Goal: Task Accomplishment & Management: Complete application form

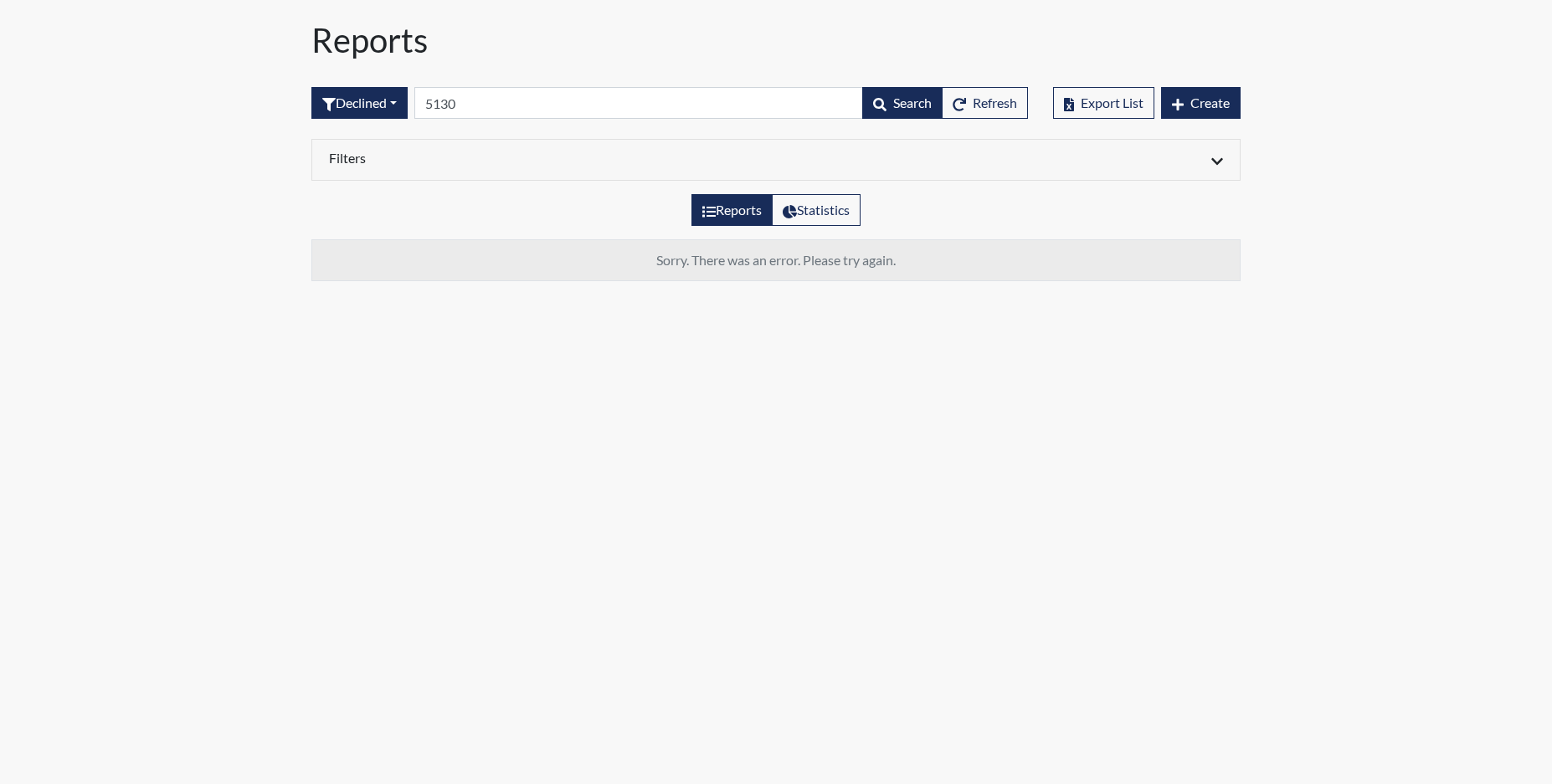
click at [434, 495] on body "Reports Declined All Created Sent by email In Progress Declined Completed 5130 …" at bounding box center [776, 392] width 1552 height 784
click at [1199, 100] on span "Create" at bounding box center [1210, 102] width 39 height 16
drag, startPoint x: 1216, startPoint y: 103, endPoint x: 1210, endPoint y: 110, distance: 9.2
click at [1214, 105] on span "Create" at bounding box center [1210, 102] width 39 height 16
click at [1208, 105] on span "Create" at bounding box center [1210, 102] width 39 height 16
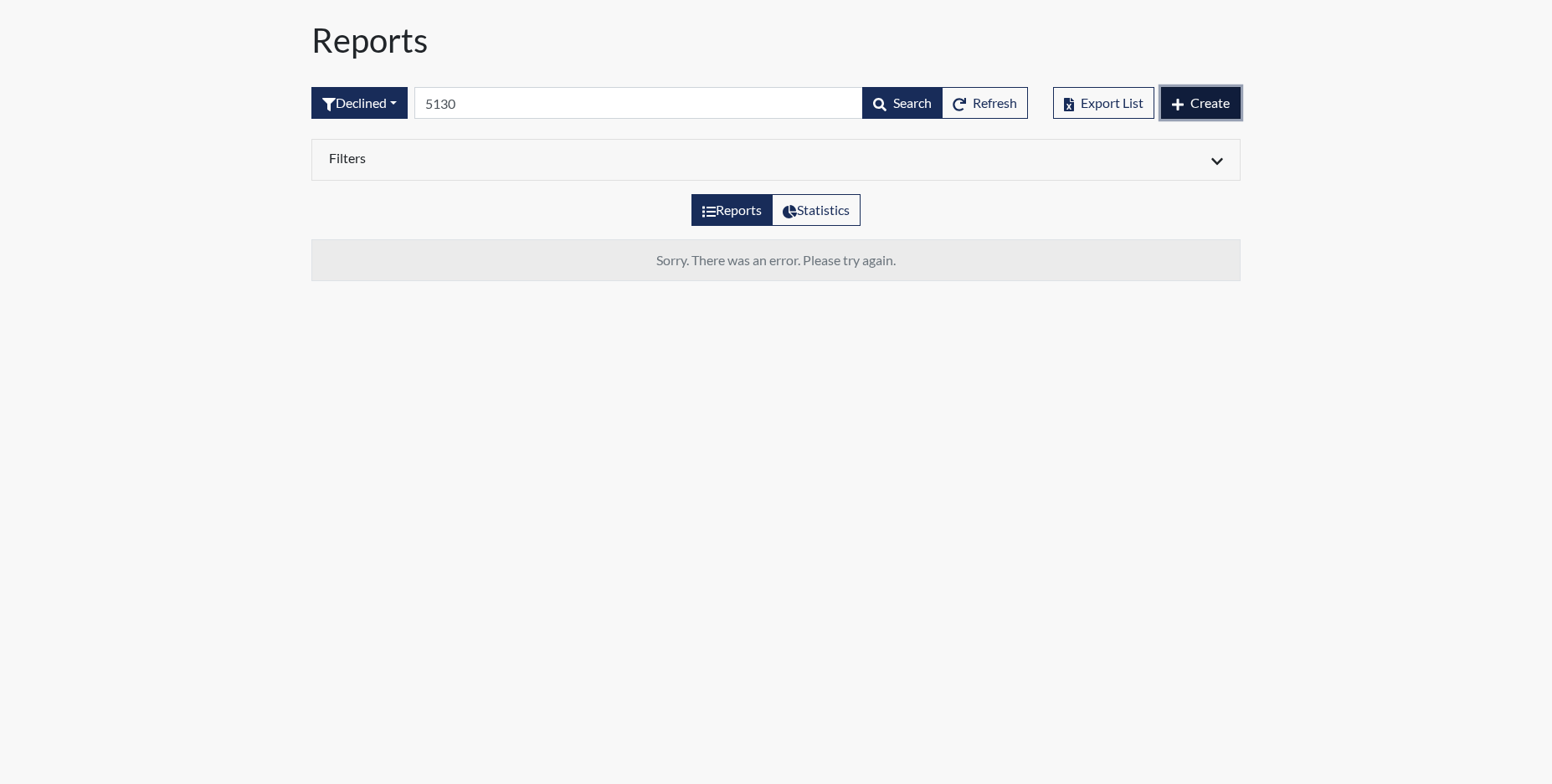
click at [1208, 105] on span "Create" at bounding box center [1210, 102] width 39 height 16
click at [1204, 105] on span "Create" at bounding box center [1210, 102] width 39 height 16
click at [1206, 99] on span "Create" at bounding box center [1210, 102] width 39 height 16
click at [1199, 115] on button "Create" at bounding box center [1201, 103] width 80 height 32
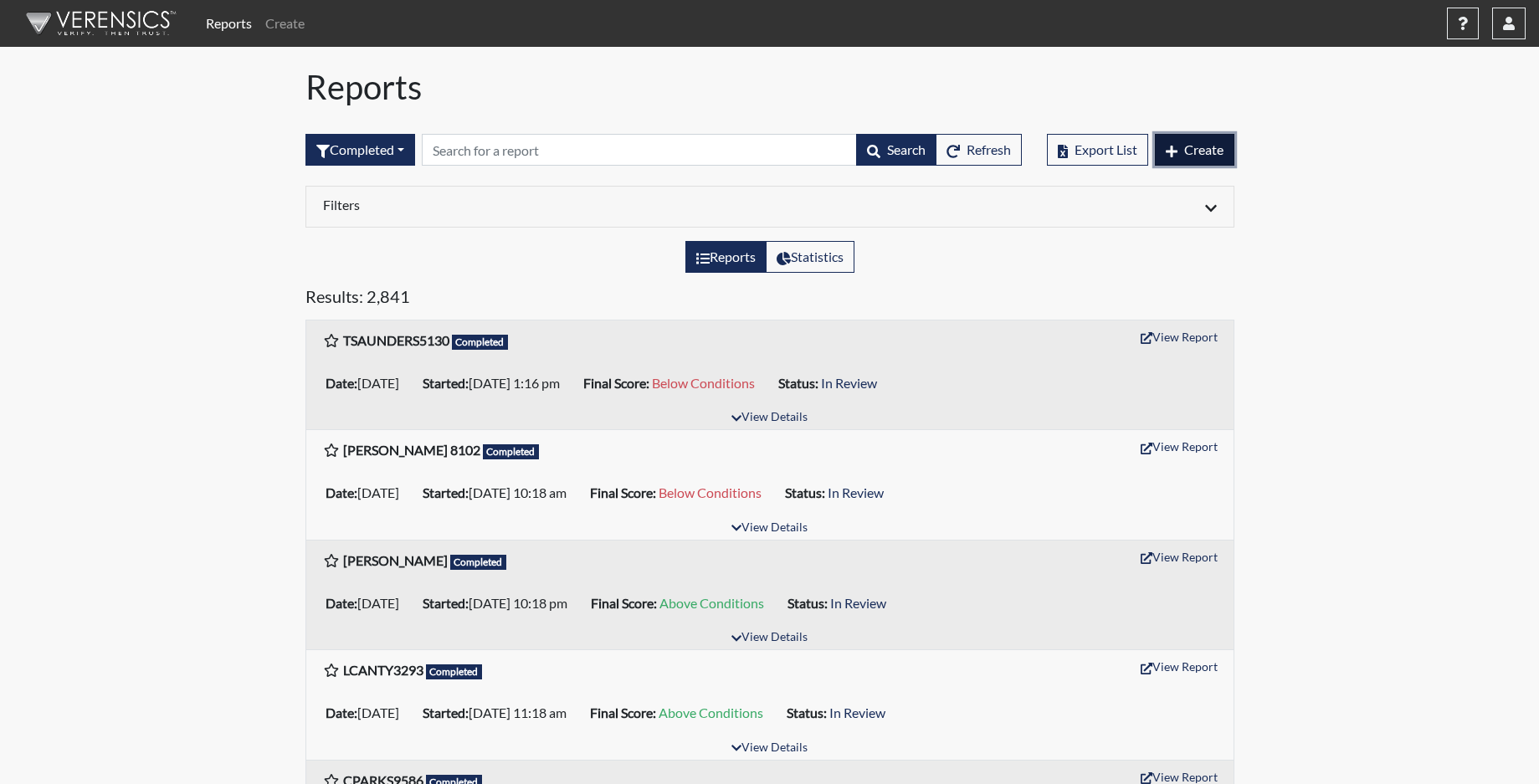
click at [1189, 145] on span "Create" at bounding box center [1203, 149] width 39 height 16
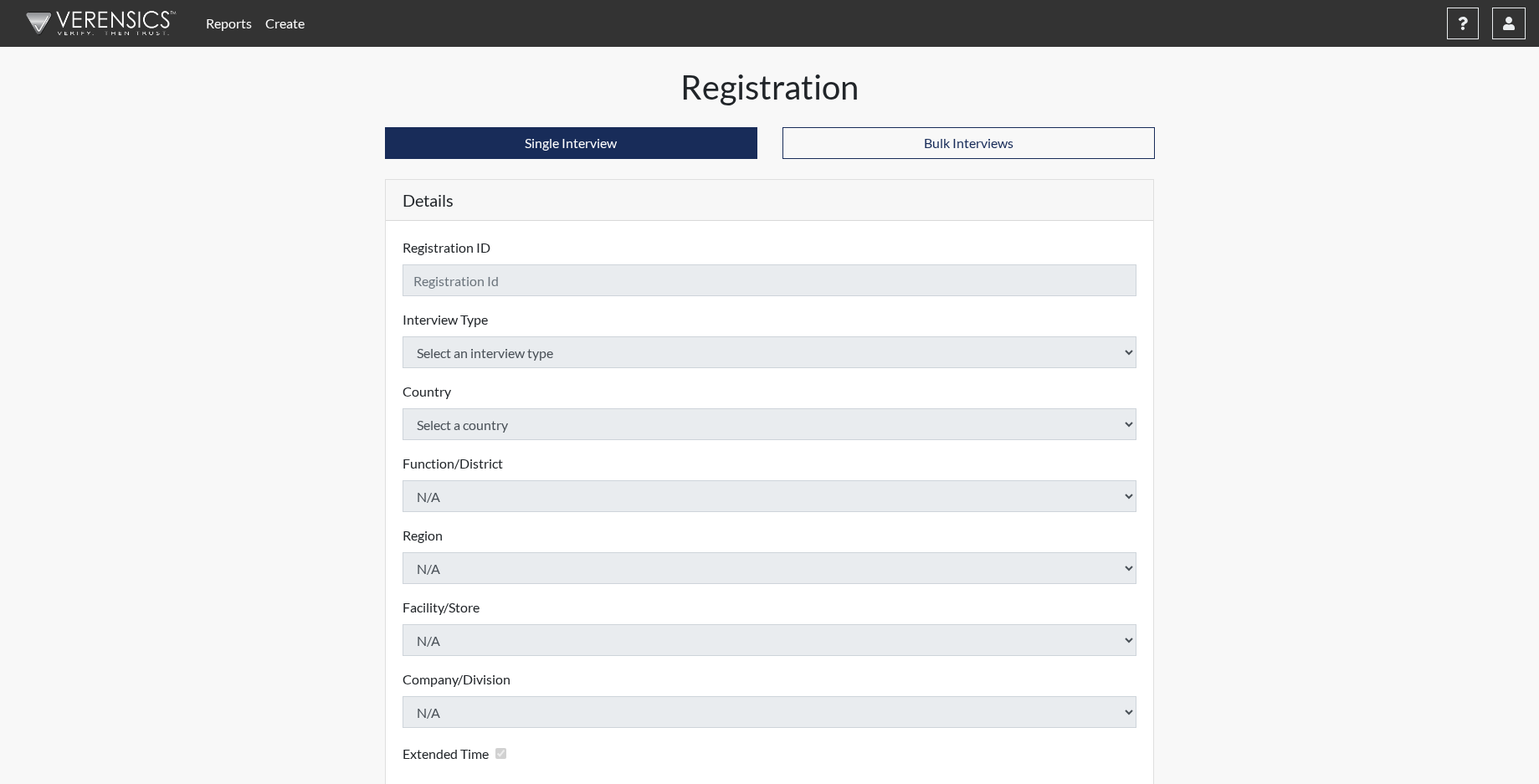
checkbox input "true"
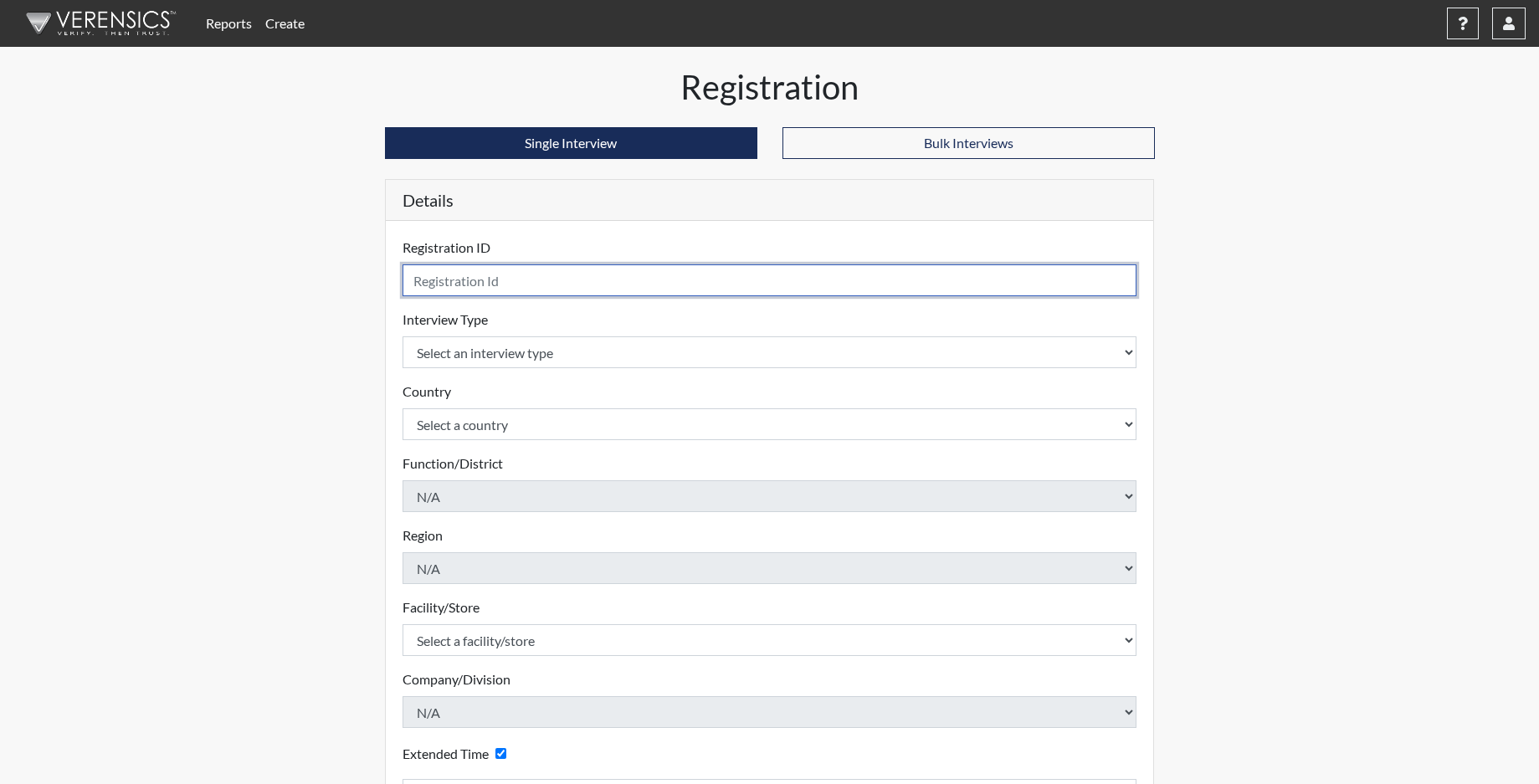
click at [460, 282] on input "text" at bounding box center [770, 280] width 735 height 32
type input "ADEES7166"
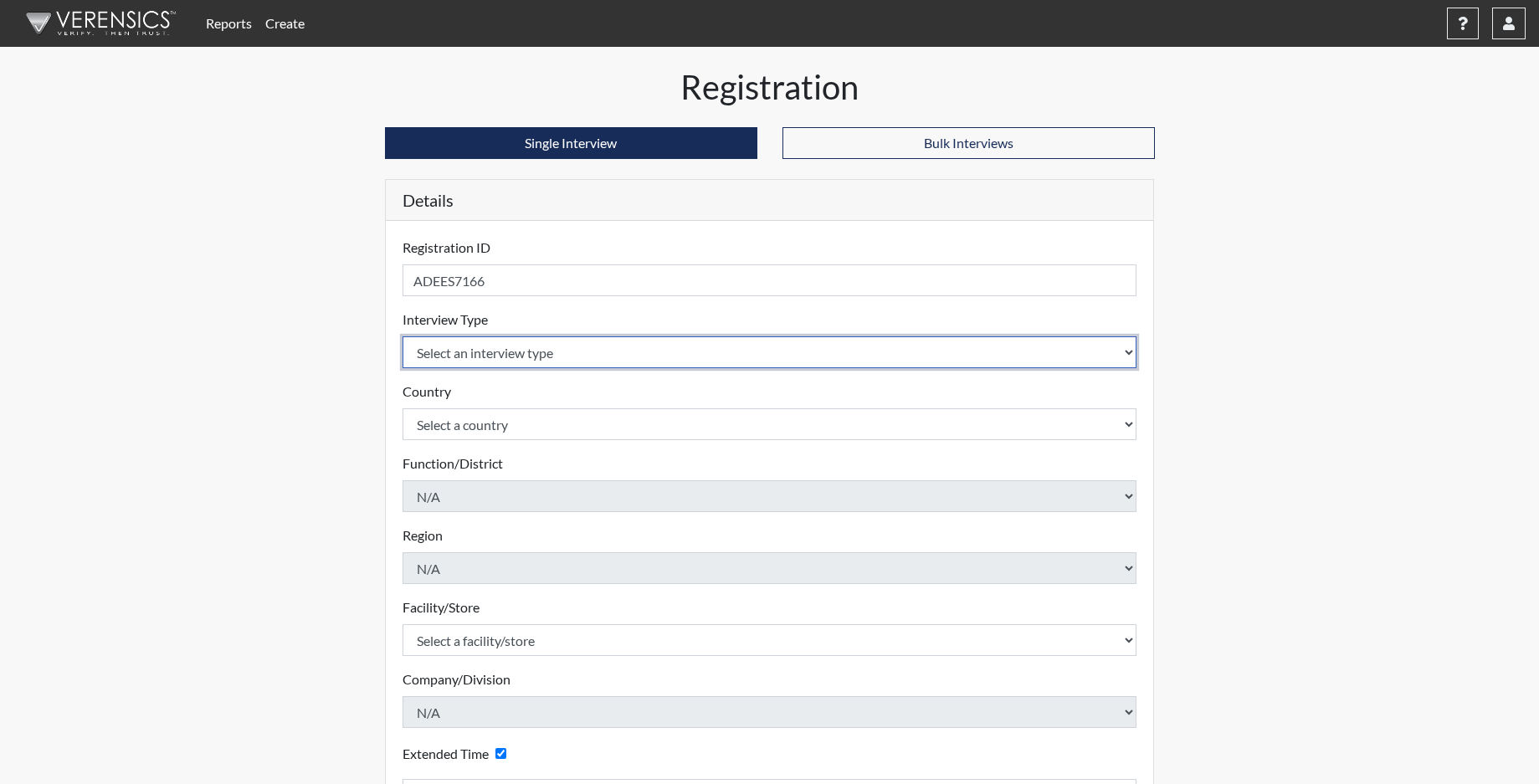
click at [503, 361] on select "Select an interview type Corrections Pre-Employment" at bounding box center [770, 352] width 735 height 32
select select "ff733e93-e1bf-11ea-9c9f-0eff0cf7eb8f"
click at [402, 336] on select "Select an interview type Corrections Pre-Employment" at bounding box center [770, 352] width 735 height 32
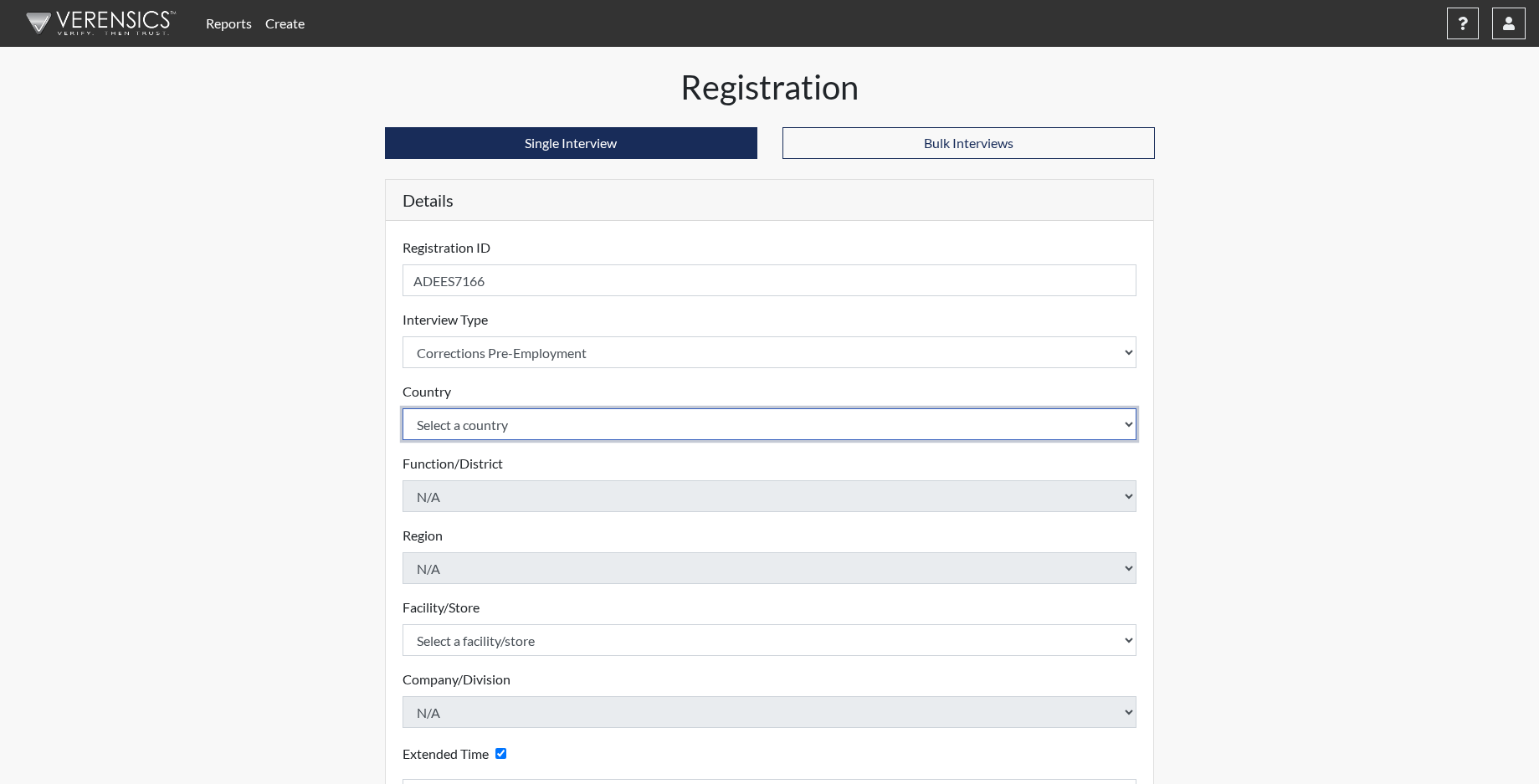
drag, startPoint x: 492, startPoint y: 417, endPoint x: 495, endPoint y: 434, distance: 17.3
click at [493, 423] on select "Select a country [GEOGRAPHIC_DATA] [GEOGRAPHIC_DATA]" at bounding box center [770, 424] width 735 height 32
select select "united-states-of-[GEOGRAPHIC_DATA]"
click at [402, 408] on select "Select a country [GEOGRAPHIC_DATA] [GEOGRAPHIC_DATA]" at bounding box center [770, 424] width 735 height 32
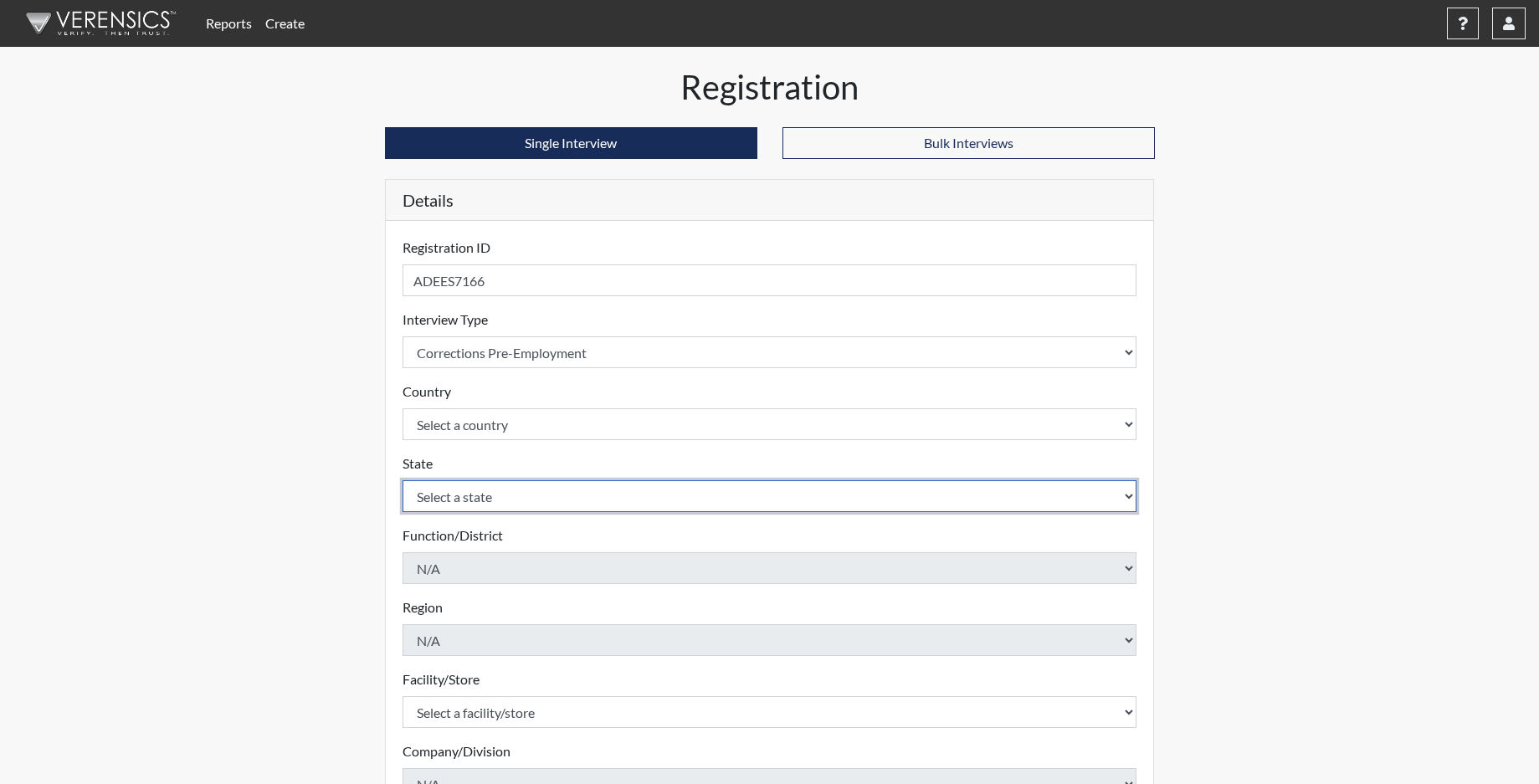
click at [467, 500] on select "Select a state [US_STATE] [US_STATE] [US_STATE] [US_STATE] [US_STATE] [US_STATE…" at bounding box center [770, 496] width 735 height 32
select select "NC"
click at [402, 480] on select "Select a state [US_STATE] [US_STATE] [US_STATE] [US_STATE] [US_STATE] [US_STATE…" at bounding box center [770, 496] width 735 height 32
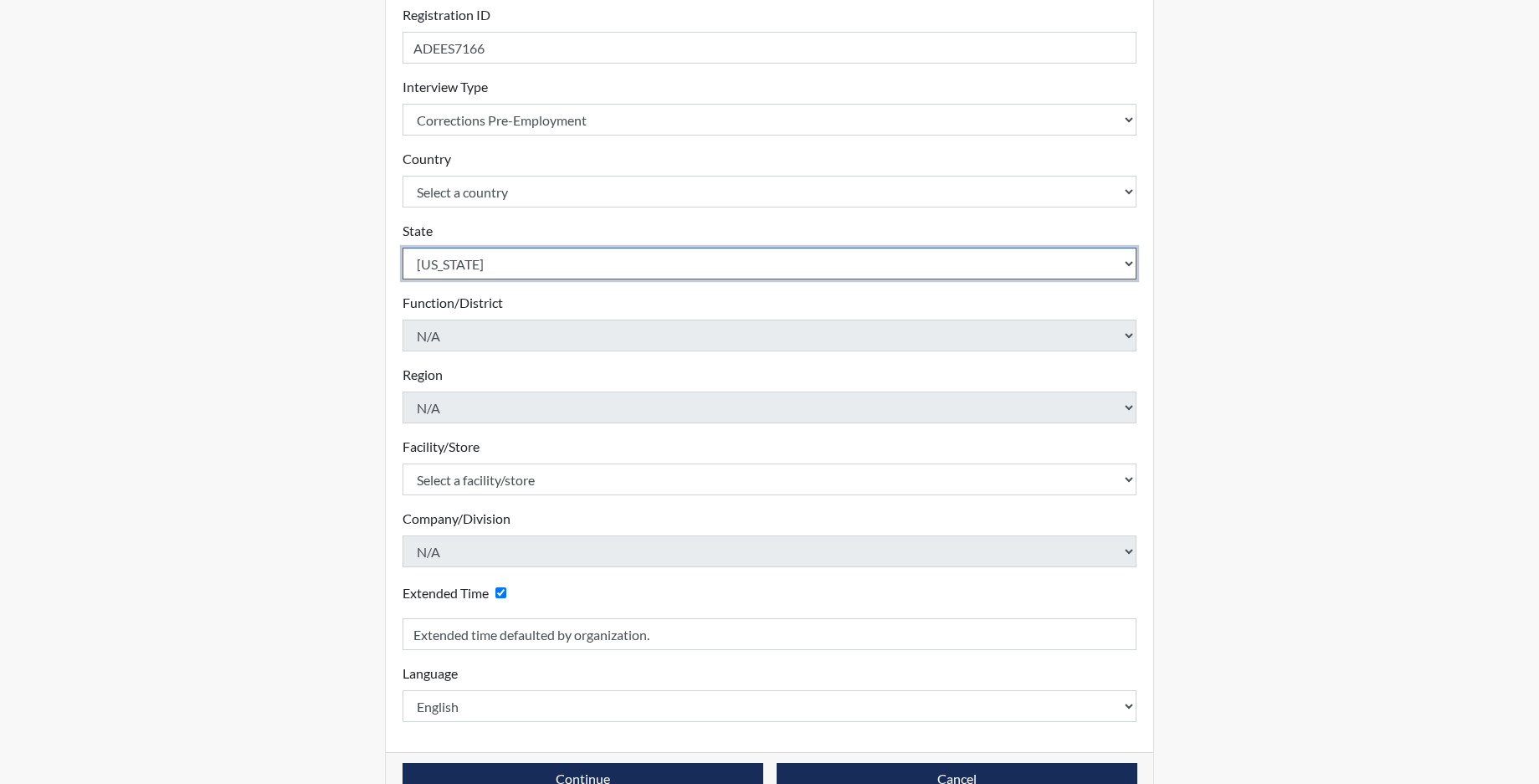
scroll to position [251, 0]
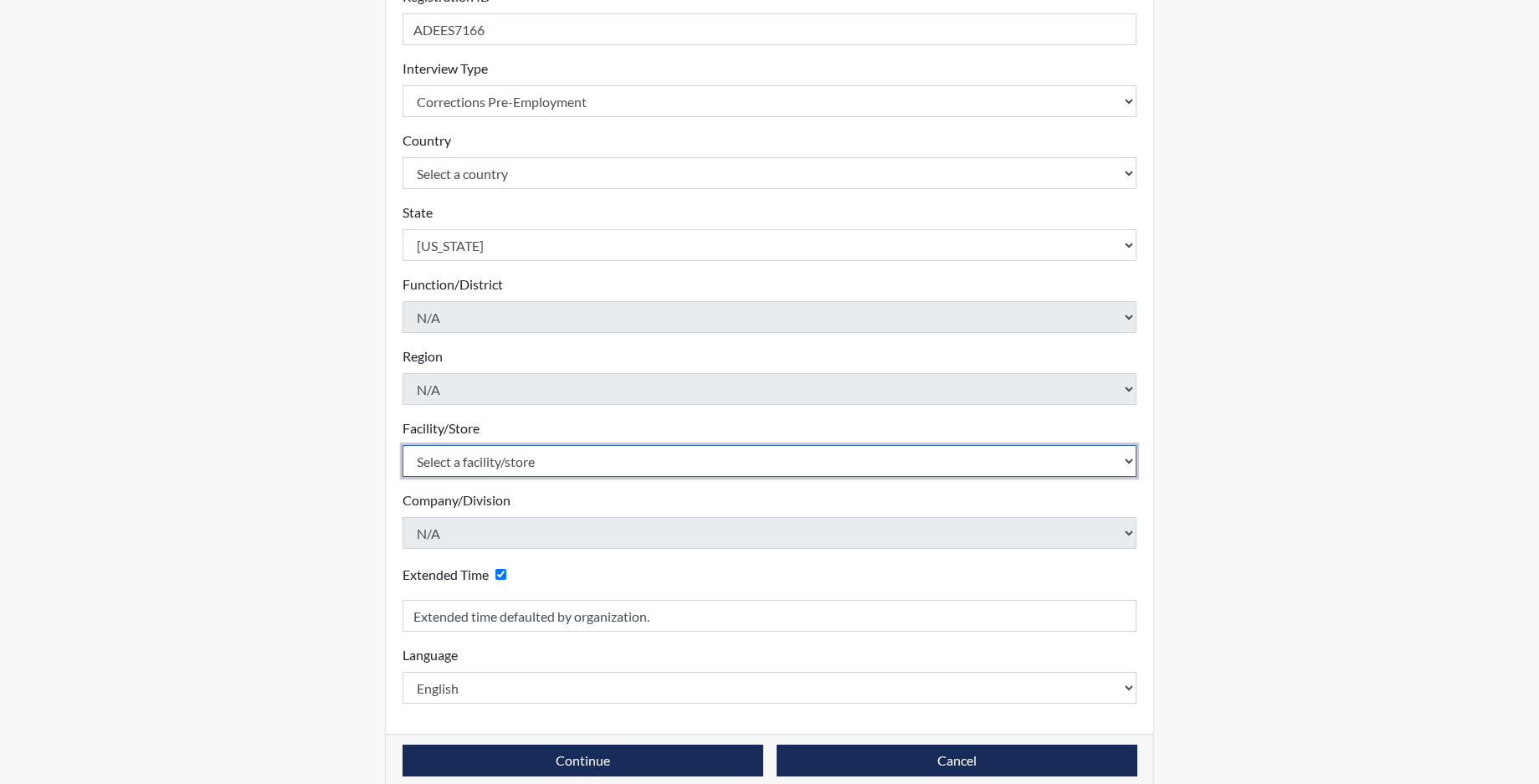
click at [469, 462] on select "Select a facility/store [GEOGRAPHIC_DATA] CI Broad River CI [PERSON_NAME] CI Di…" at bounding box center [770, 461] width 735 height 32
select select "534aed5c-2435-46c7-8f23-93a4da2bf355"
click at [402, 445] on select "Select a facility/store [GEOGRAPHIC_DATA] CI Broad River CI [PERSON_NAME] CI Di…" at bounding box center [770, 461] width 735 height 32
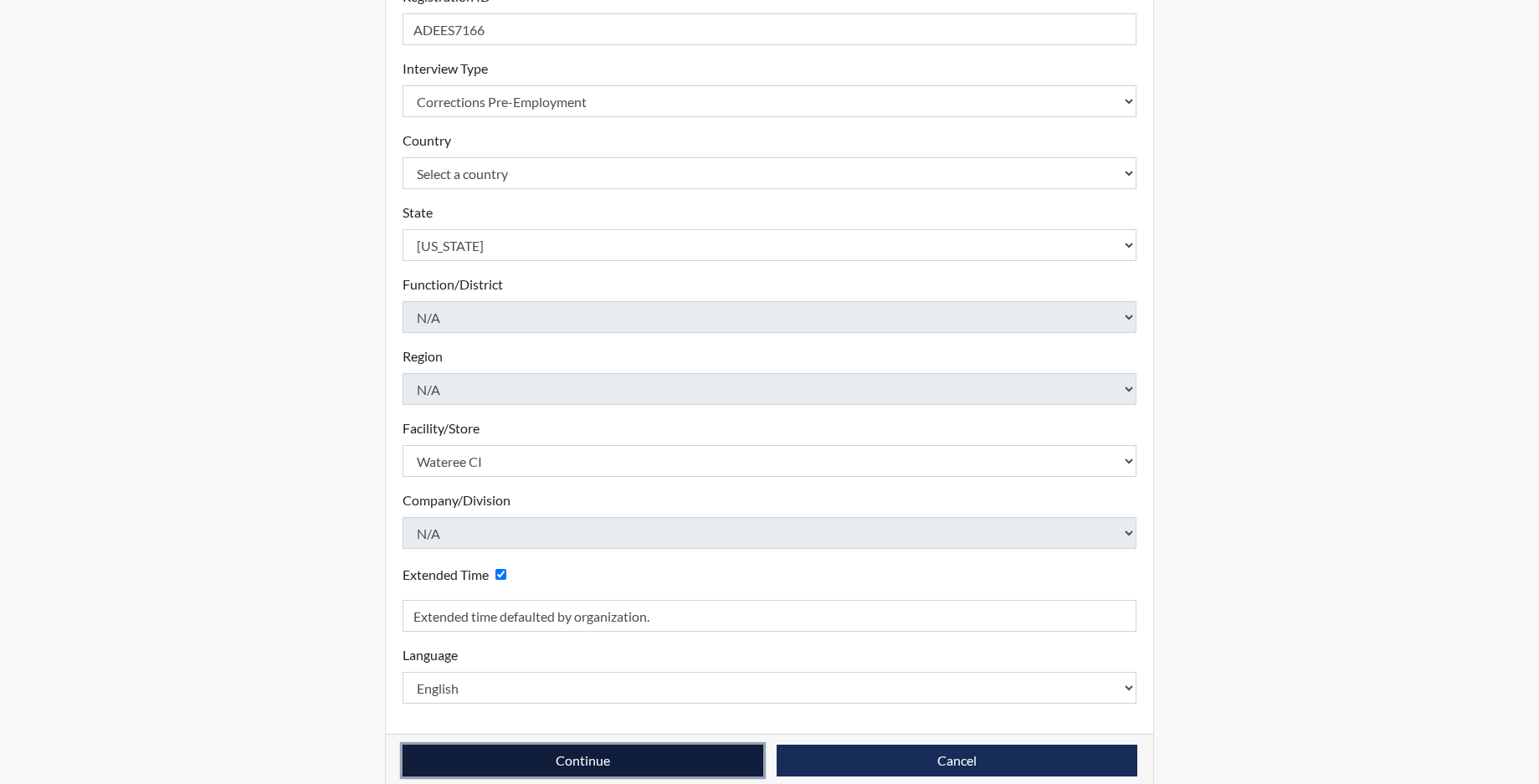
click at [530, 769] on button "Continue" at bounding box center [582, 760] width 361 height 32
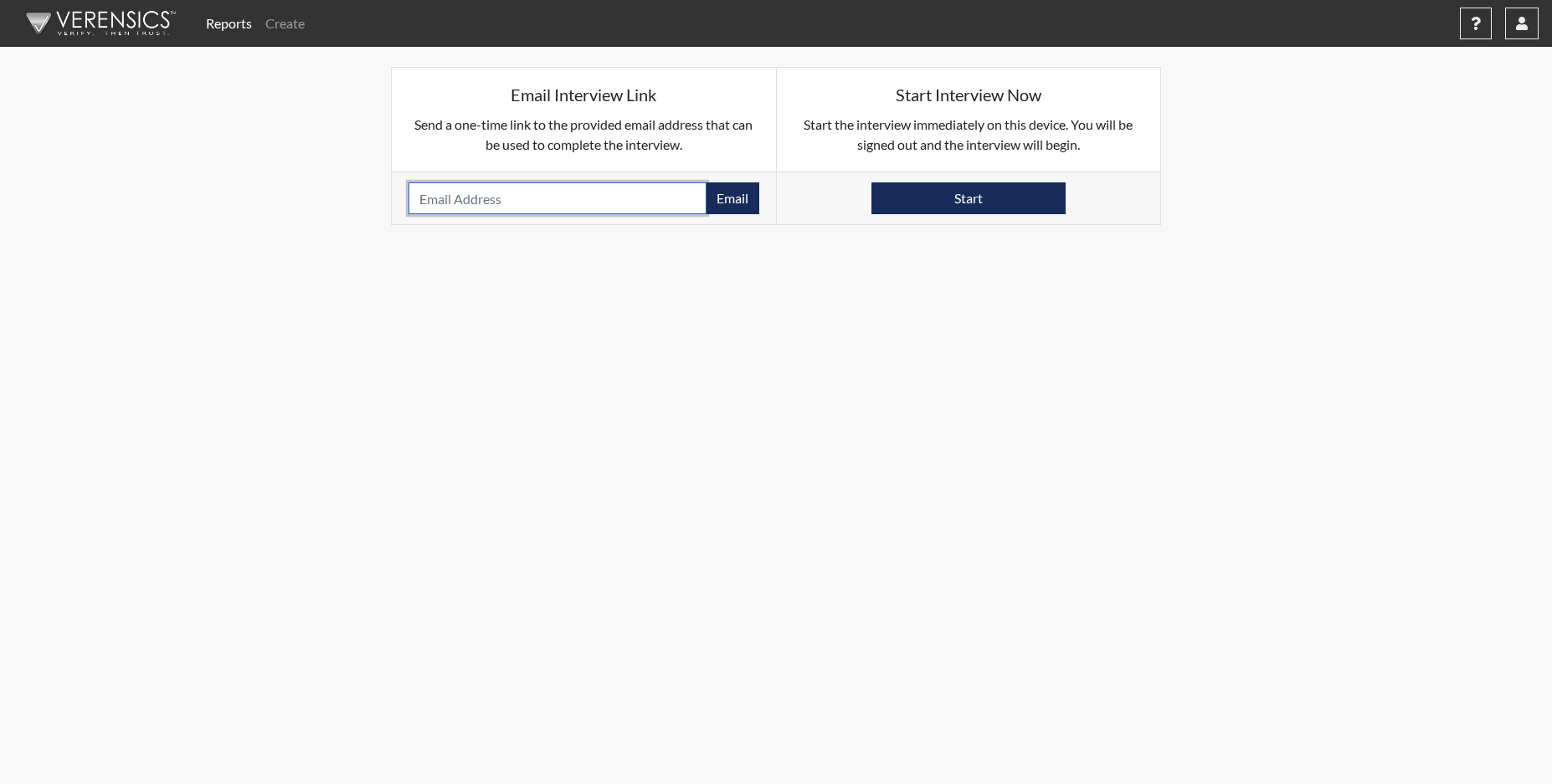
paste input "[EMAIL_ADDRESS][DOMAIN_NAME]"
type input "[EMAIL_ADDRESS][DOMAIN_NAME]"
click at [734, 196] on button "Email" at bounding box center [732, 198] width 54 height 32
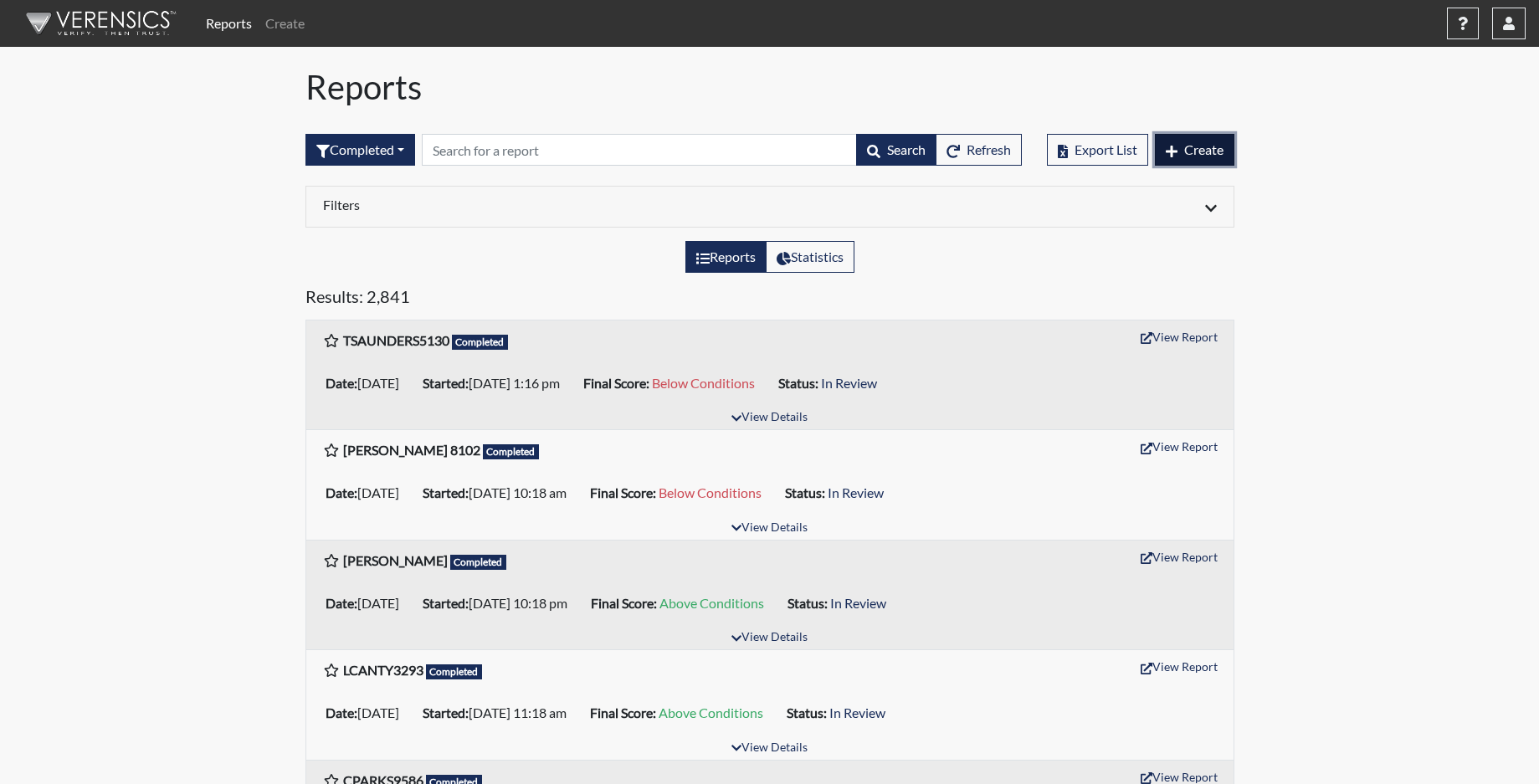
click at [1195, 150] on span "Create" at bounding box center [1203, 149] width 39 height 16
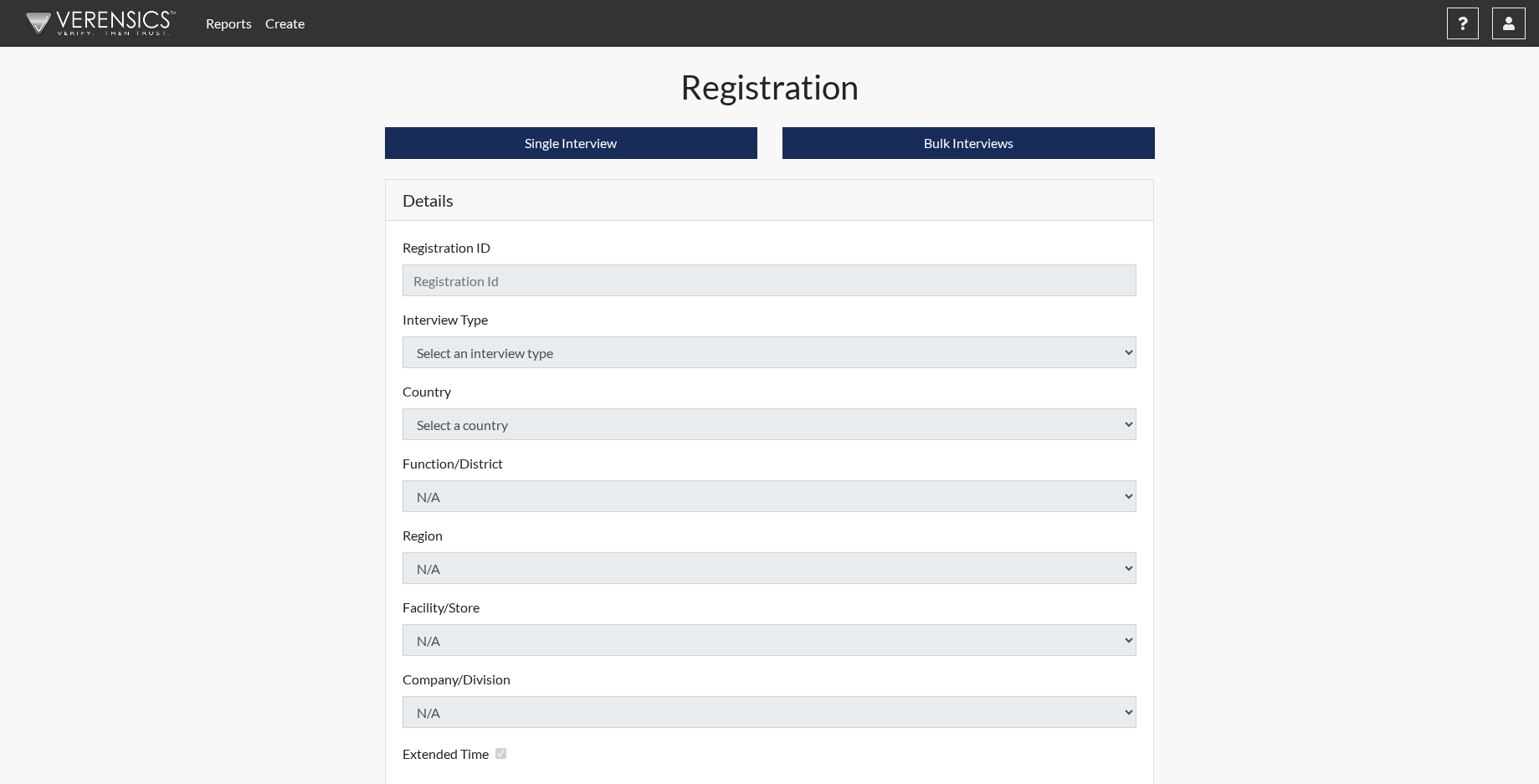
checkbox input "true"
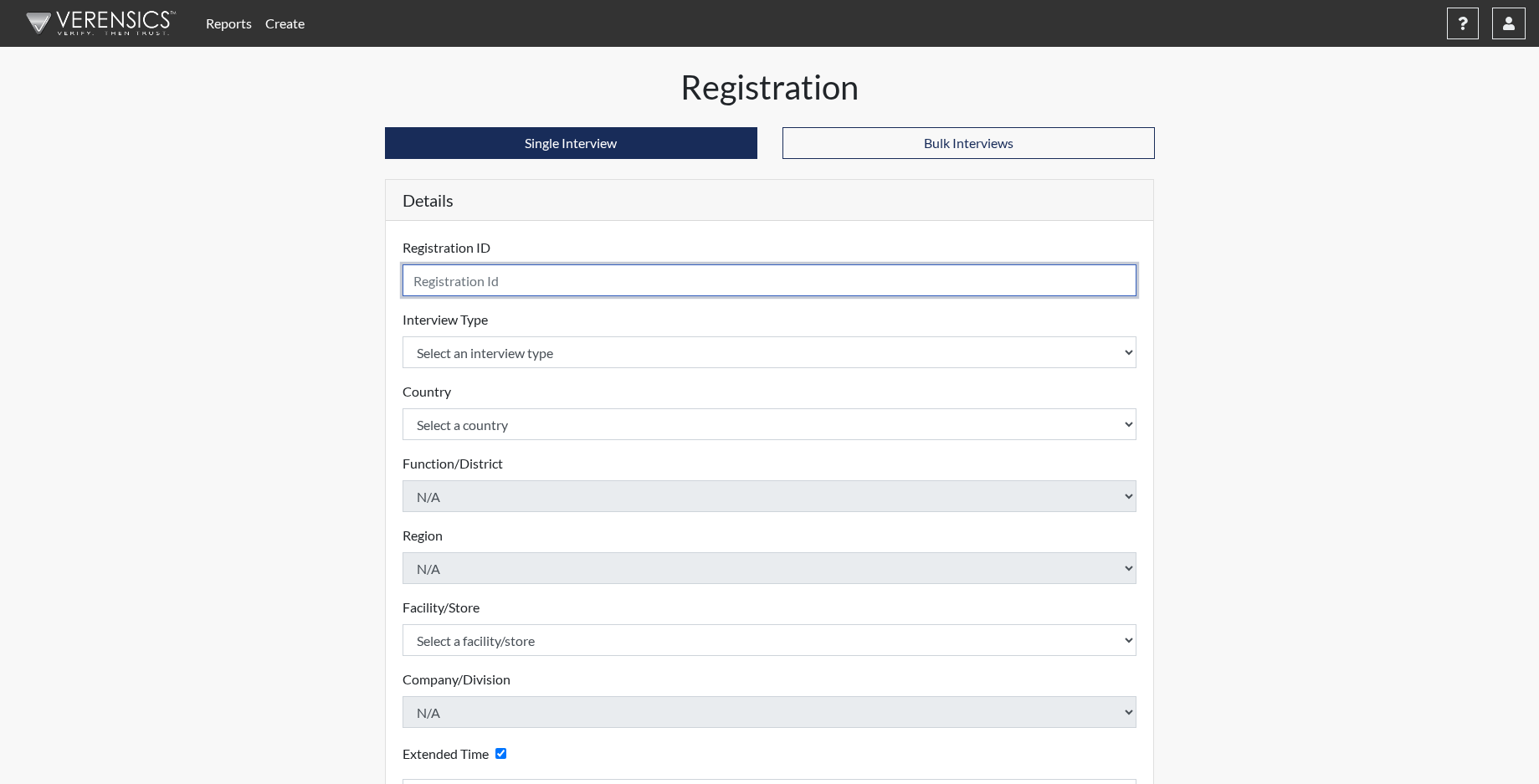
click at [516, 278] on input "text" at bounding box center [770, 280] width 735 height 32
type input "TBRIGHT1579"
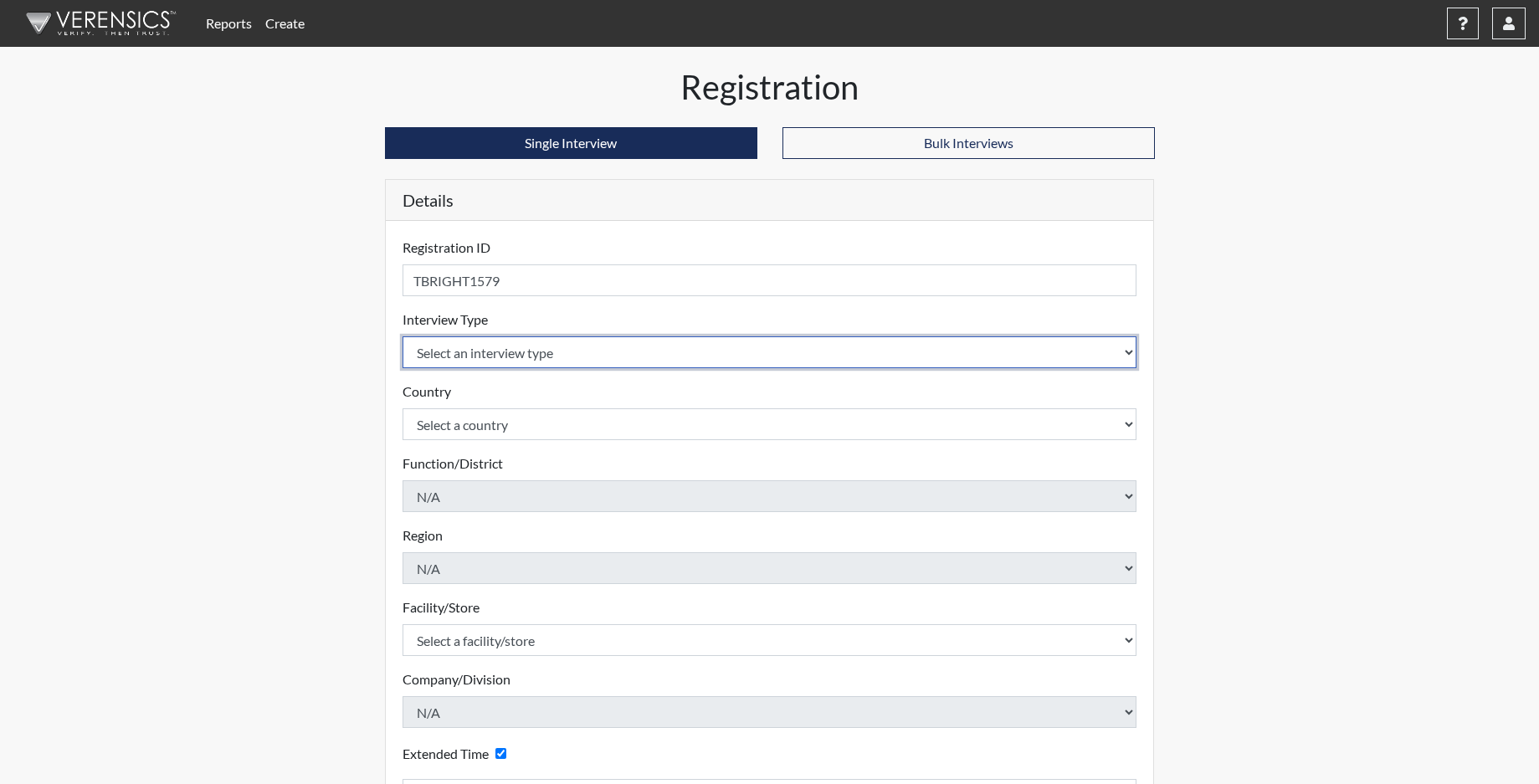
click at [487, 348] on select "Select an interview type Corrections Pre-Employment" at bounding box center [770, 352] width 735 height 32
select select "ff733e93-e1bf-11ea-9c9f-0eff0cf7eb8f"
click at [402, 336] on select "Select an interview type Corrections Pre-Employment" at bounding box center [770, 352] width 735 height 32
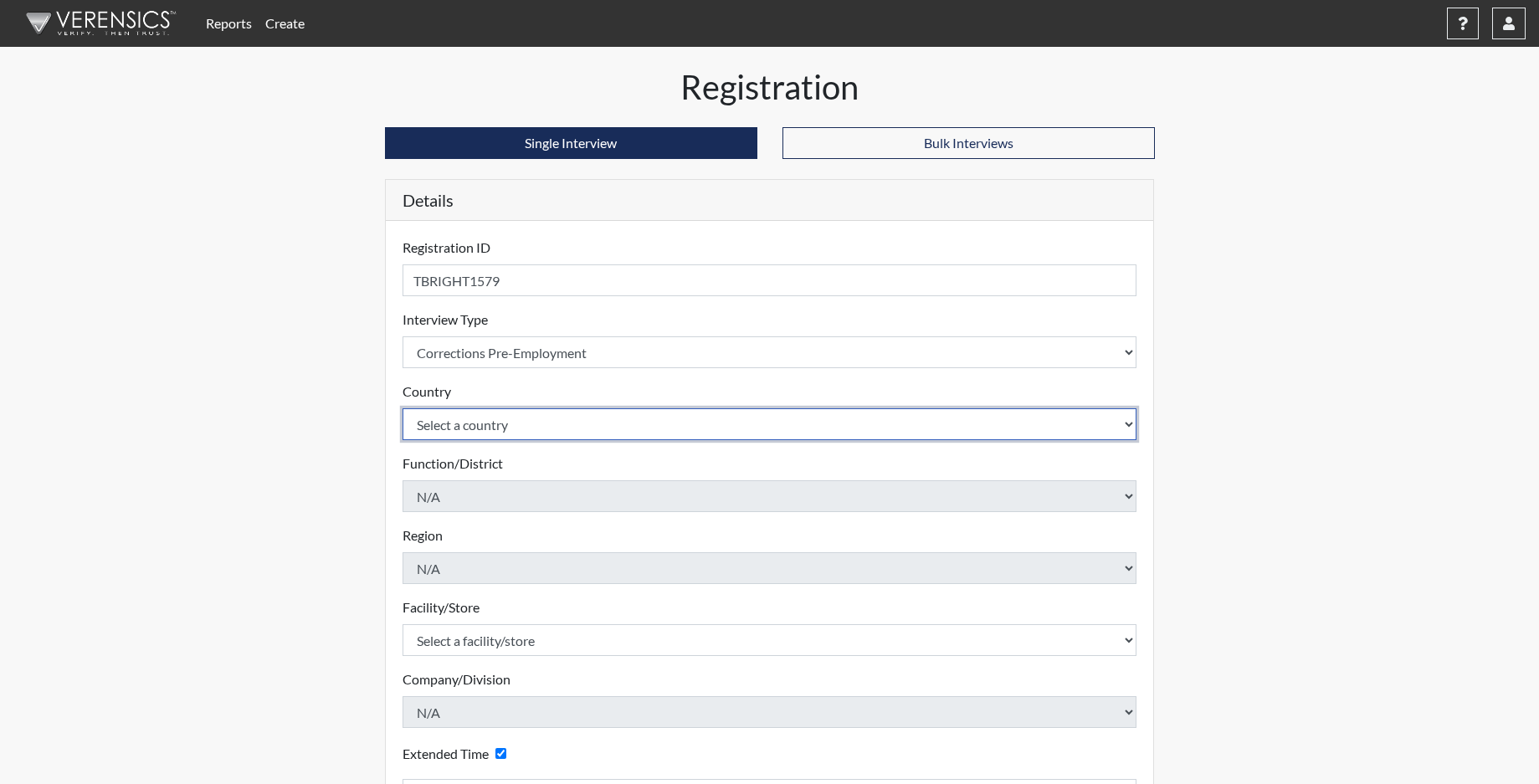
click at [470, 425] on select "Select a country [GEOGRAPHIC_DATA] [GEOGRAPHIC_DATA]" at bounding box center [770, 424] width 735 height 32
select select "united-states-of-[GEOGRAPHIC_DATA]"
click at [402, 408] on select "Select a country [GEOGRAPHIC_DATA] [GEOGRAPHIC_DATA]" at bounding box center [770, 424] width 735 height 32
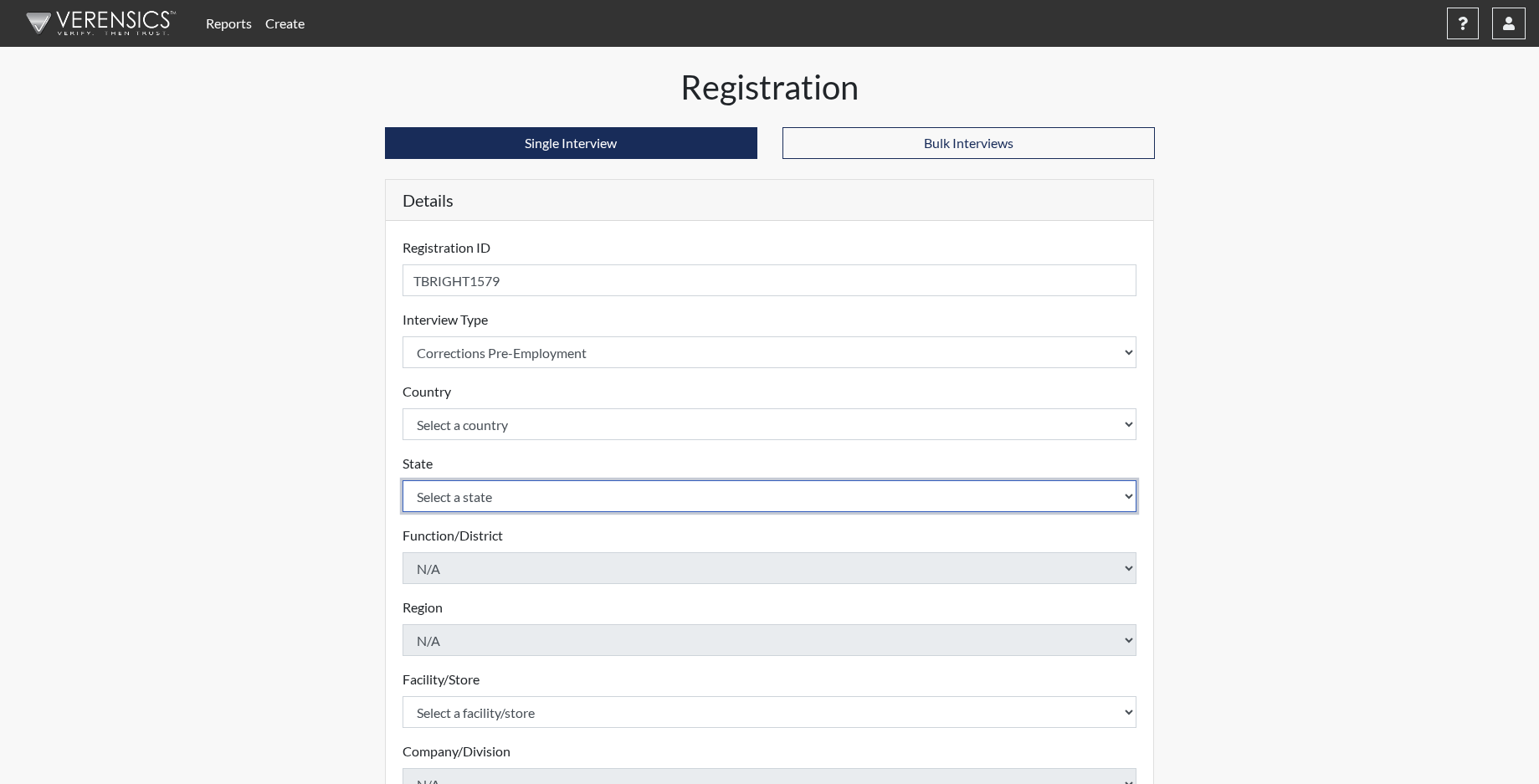
click at [464, 496] on select "Select a state [US_STATE] [US_STATE] [US_STATE] [US_STATE] [US_STATE] [US_STATE…" at bounding box center [770, 496] width 735 height 32
select select "SC"
click at [402, 480] on select "Select a state [US_STATE] [US_STATE] [US_STATE] [US_STATE] [US_STATE] [US_STATE…" at bounding box center [770, 496] width 735 height 32
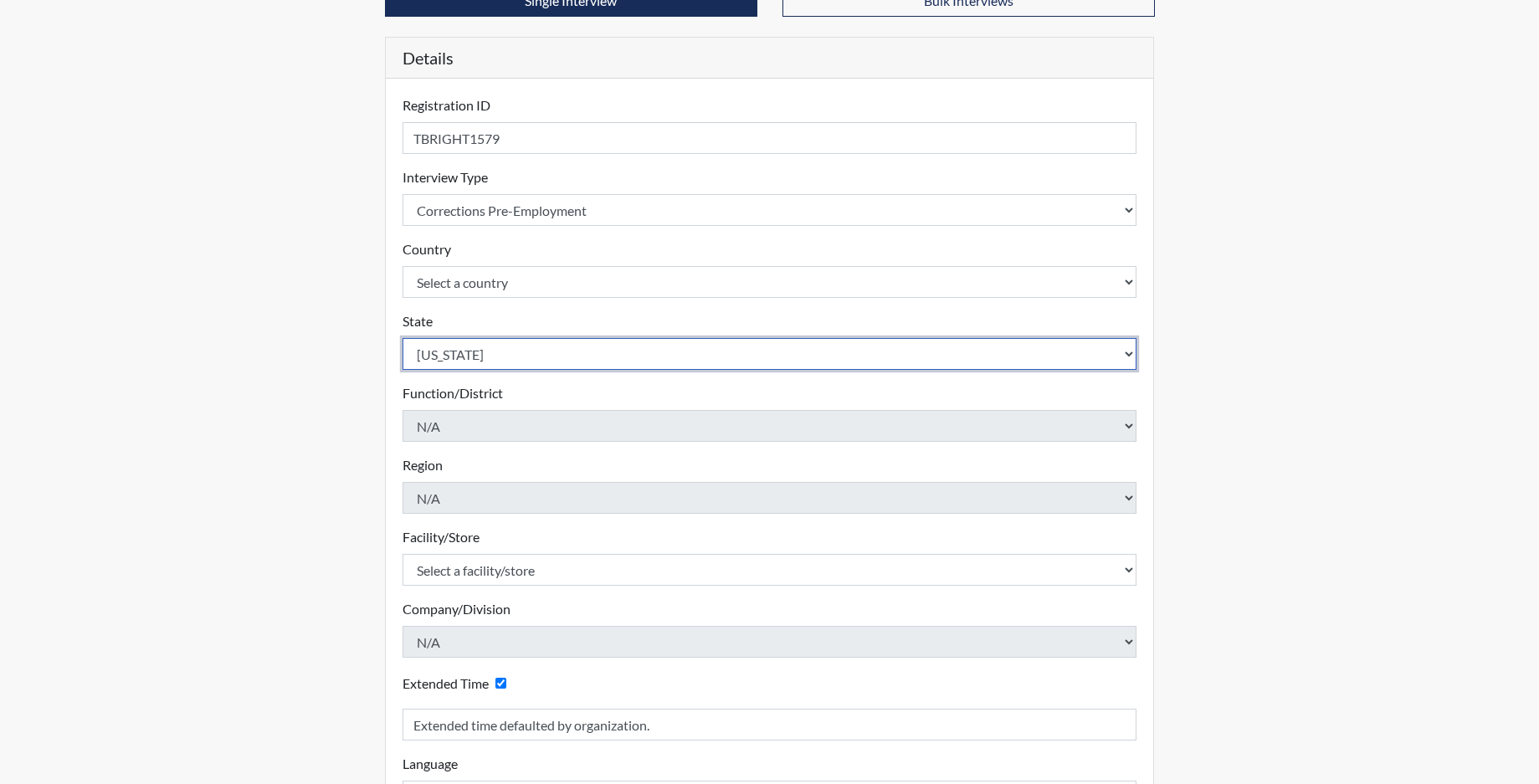
scroll to position [168, 0]
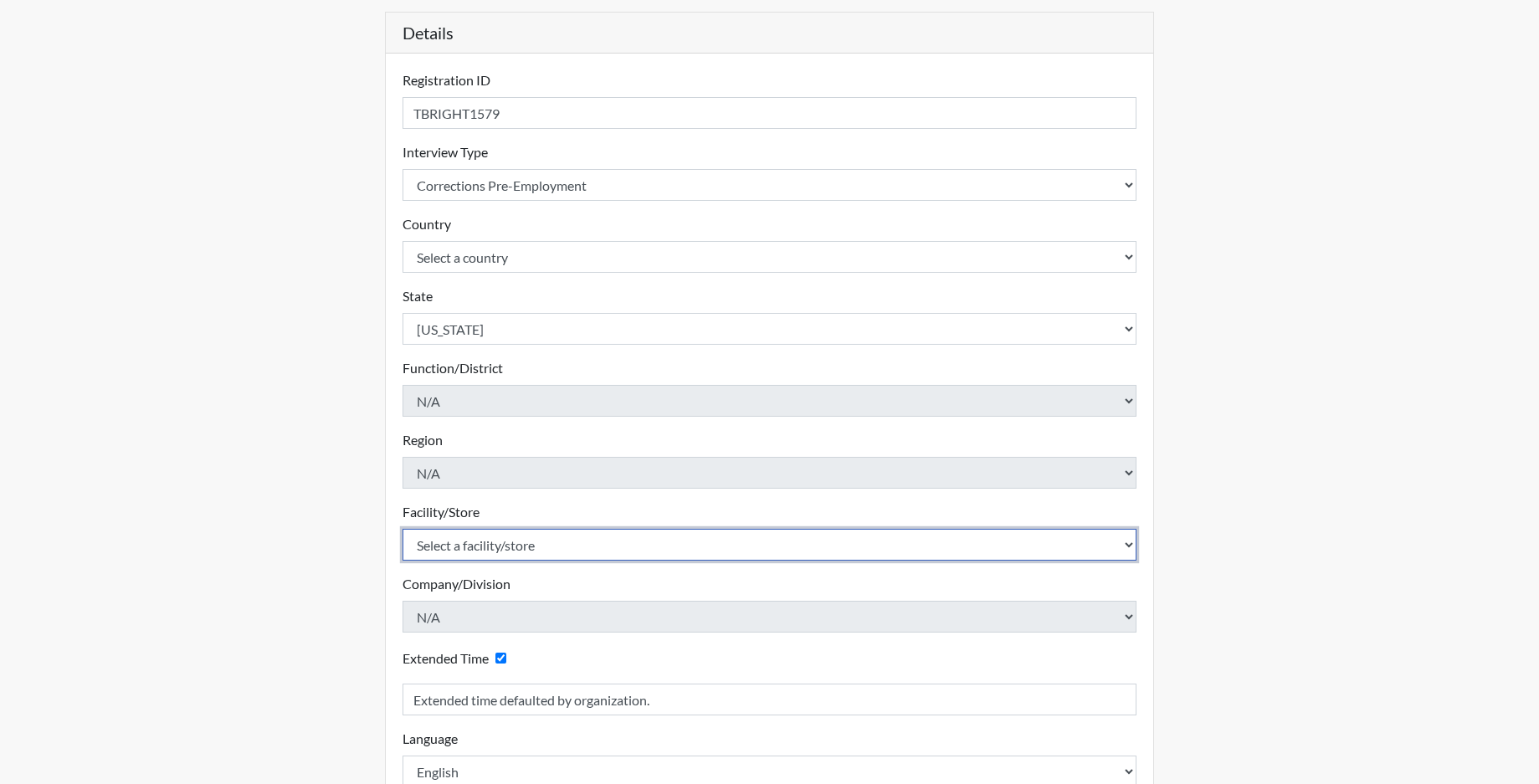
click at [468, 546] on select "Select a facility/store [GEOGRAPHIC_DATA] CI Broad River CI [PERSON_NAME] CI Di…" at bounding box center [770, 544] width 735 height 32
select select "6b2bc1c5-f1d6-4d28-88b9-775fabb55177"
click at [402, 528] on select "Select a facility/store [GEOGRAPHIC_DATA] CI Broad River CI [PERSON_NAME] CI Di…" at bounding box center [770, 544] width 735 height 32
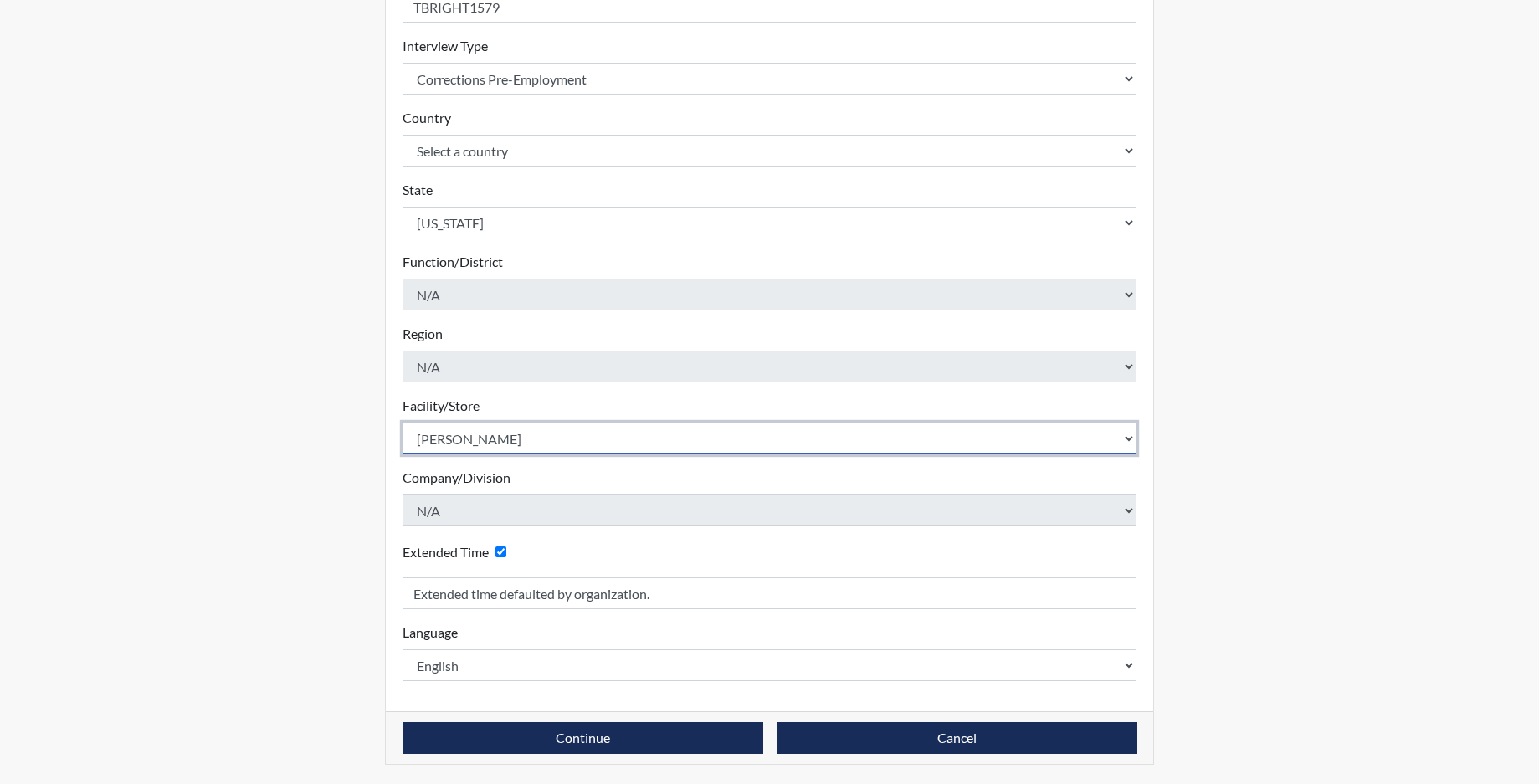
scroll to position [274, 0]
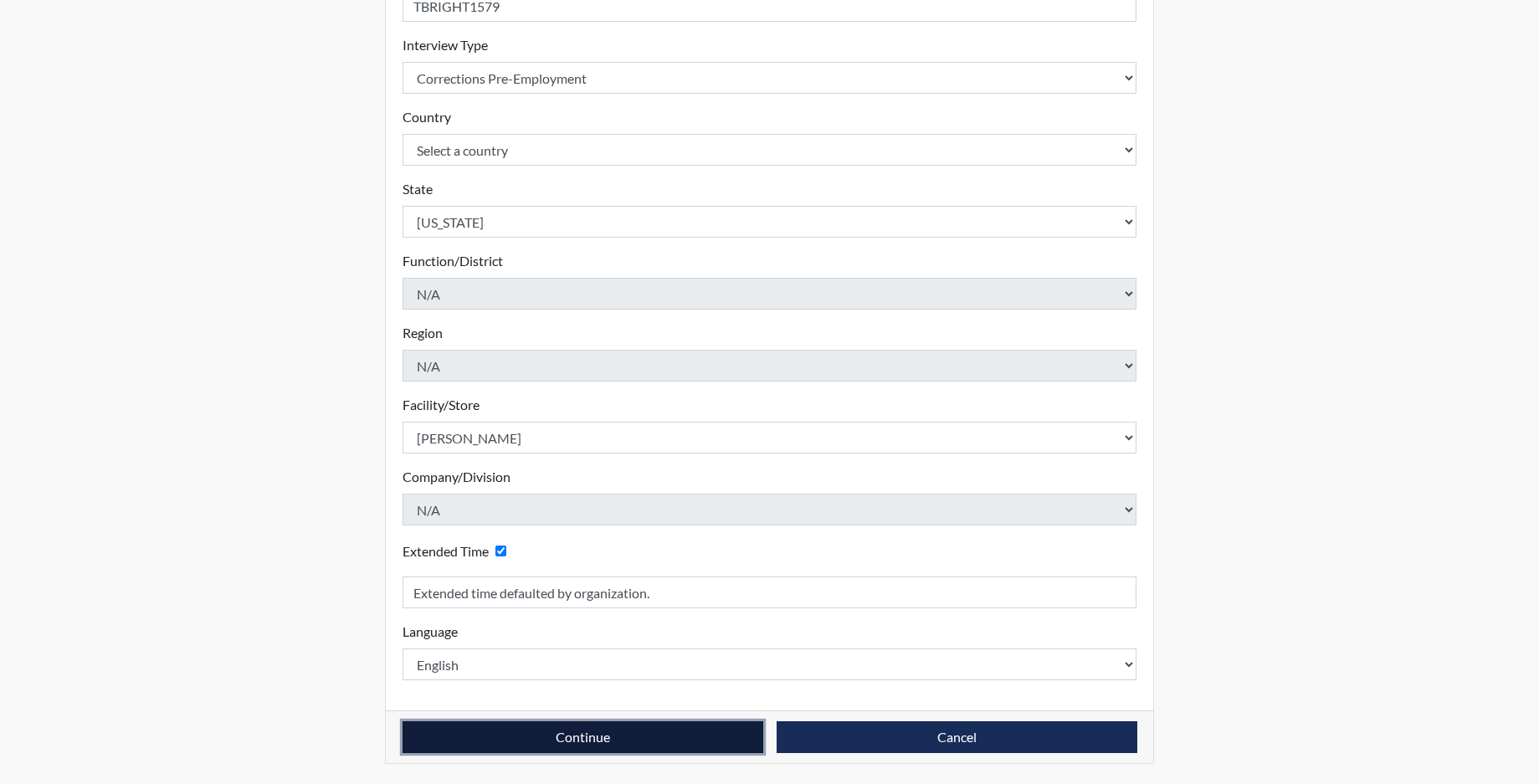
click at [528, 740] on button "Continue" at bounding box center [582, 737] width 361 height 32
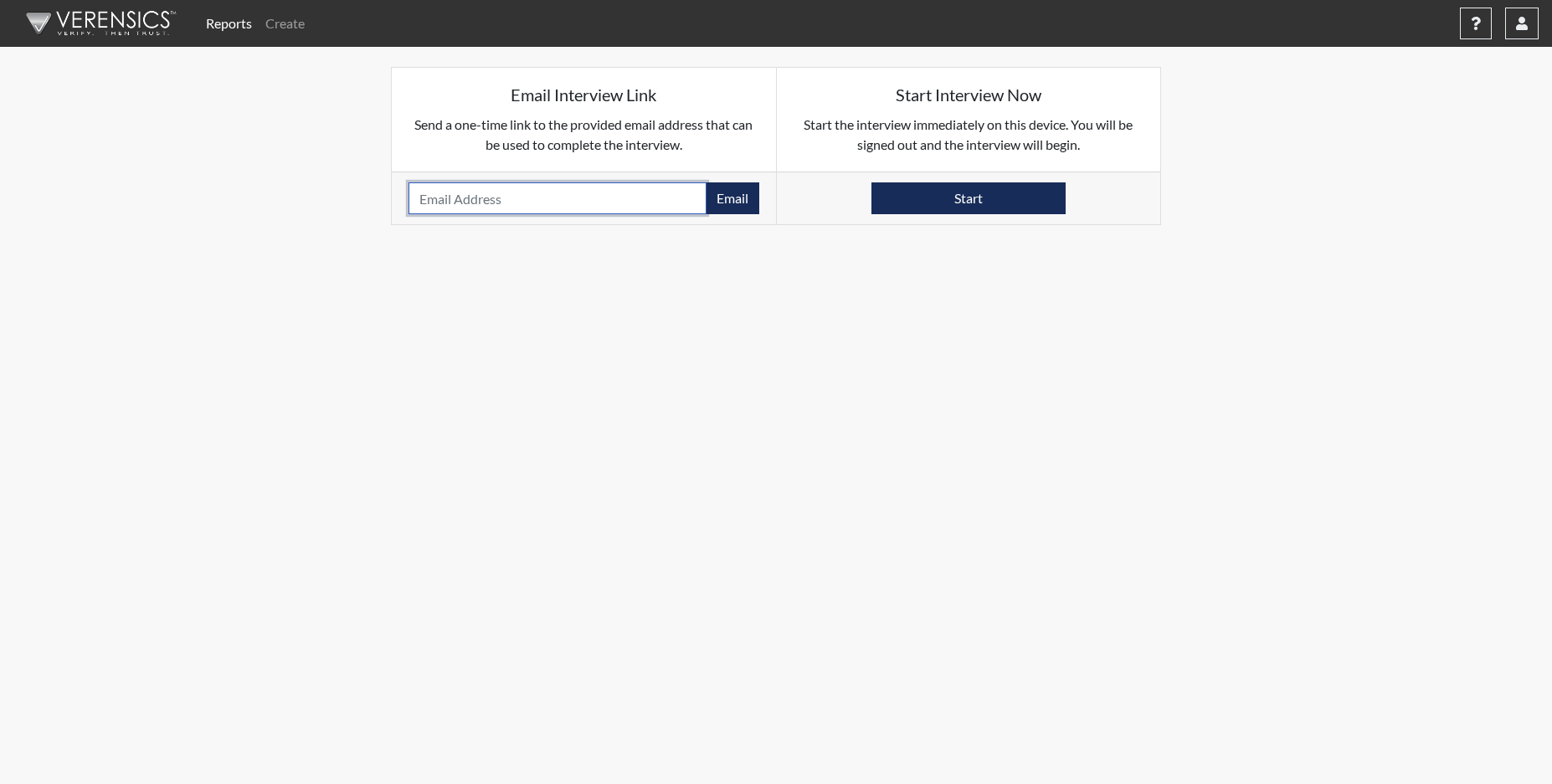
click at [439, 201] on input "email" at bounding box center [556, 198] width 298 height 32
paste input "TIARABRIGHT@ICLOUD.COM"
type input "TIARABRIGHT@ICLOUD.COM"
click at [731, 204] on button "Email" at bounding box center [732, 198] width 54 height 32
